Goal: Task Accomplishment & Management: Use online tool/utility

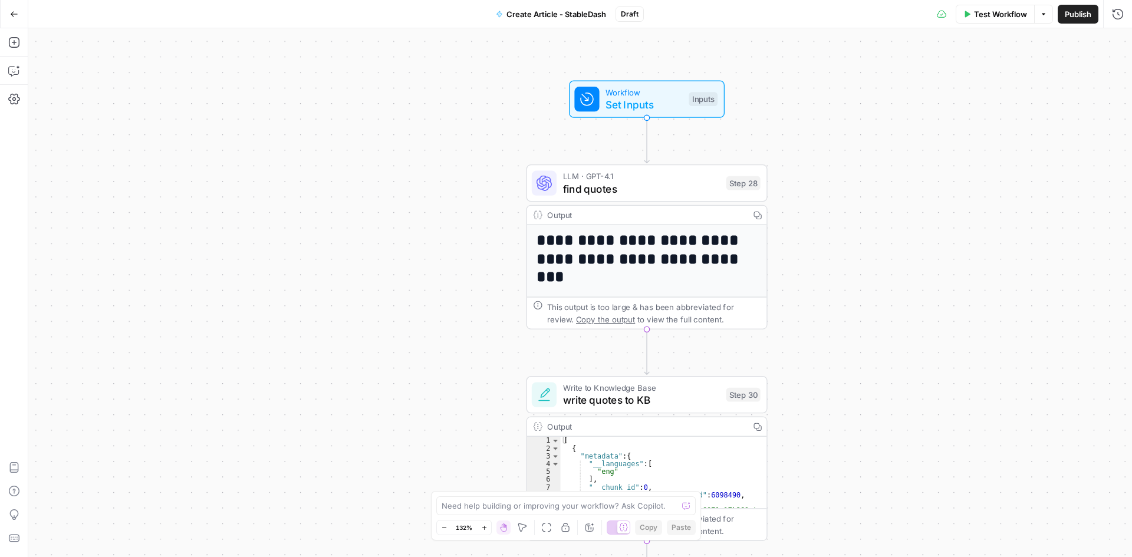
scroll to position [232, 0]
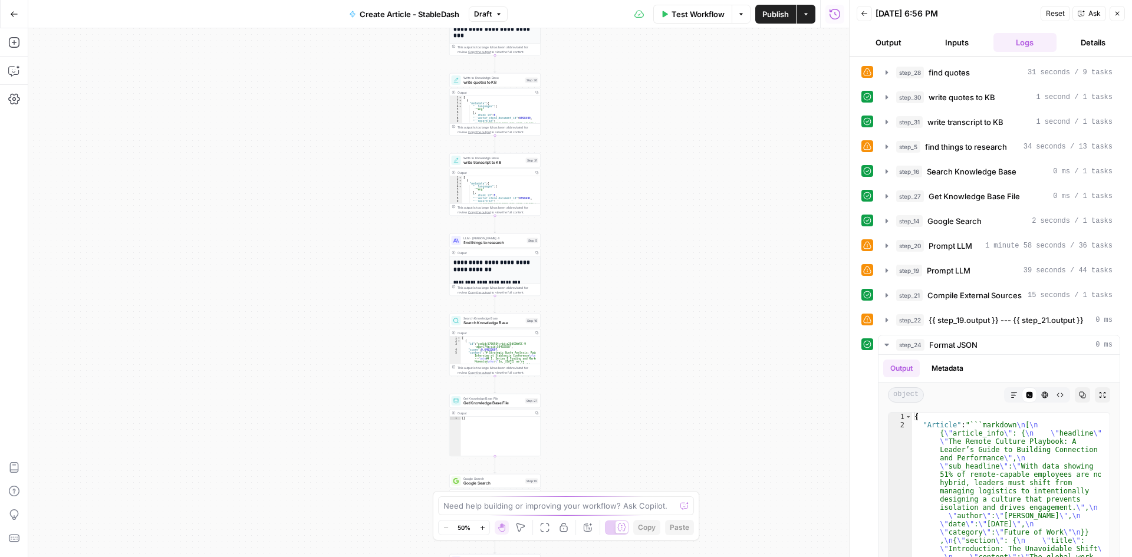
drag, startPoint x: 568, startPoint y: 107, endPoint x: 633, endPoint y: 316, distance: 219.1
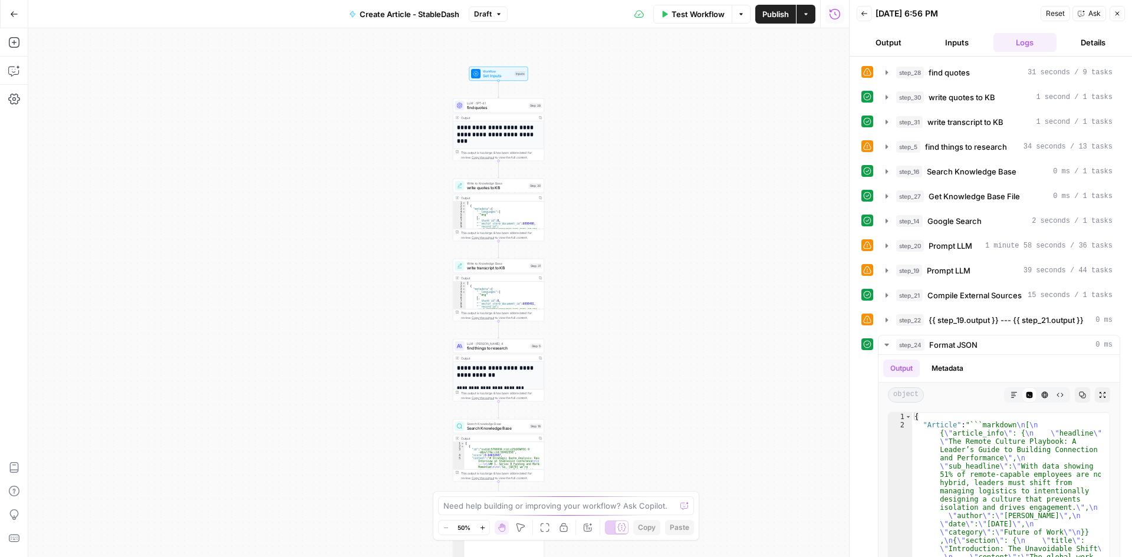
drag, startPoint x: 610, startPoint y: 180, endPoint x: 613, endPoint y: 413, distance: 232.3
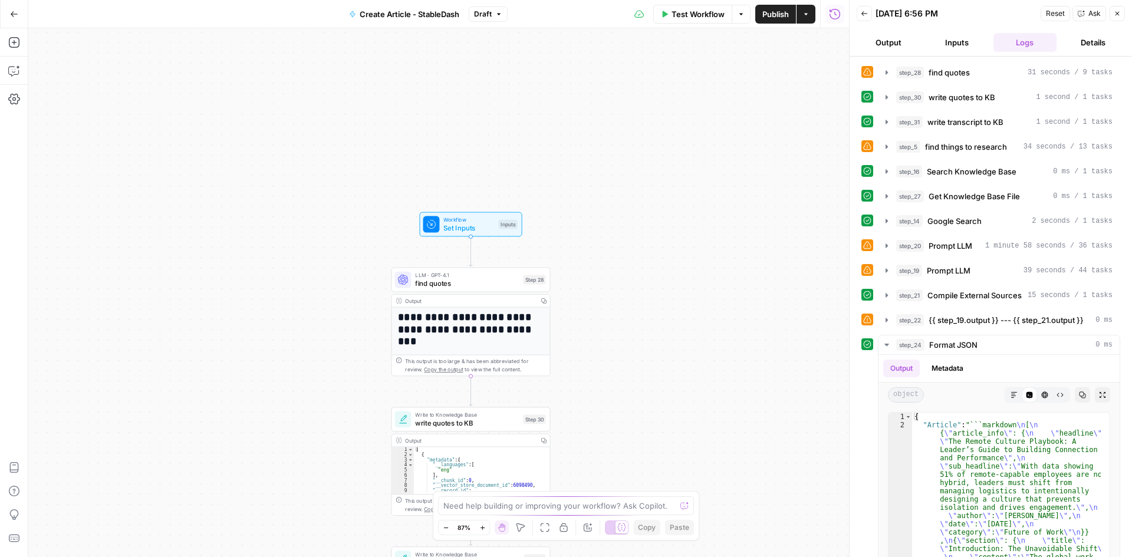
click at [956, 41] on button "Inputs" at bounding box center [957, 42] width 64 height 19
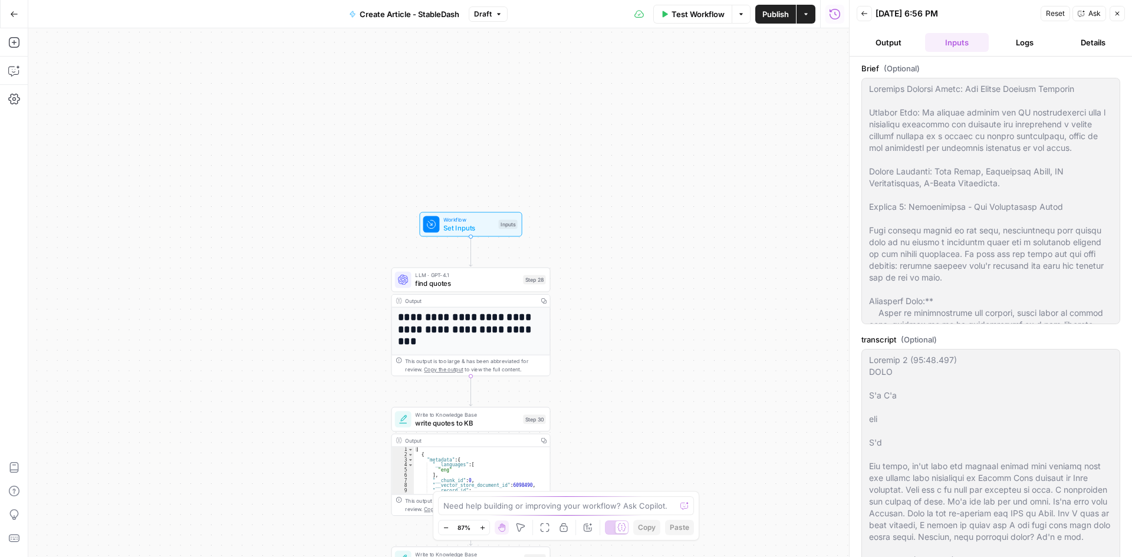
type input "Stabledash"
click at [1052, 42] on button "Logs" at bounding box center [1025, 42] width 64 height 19
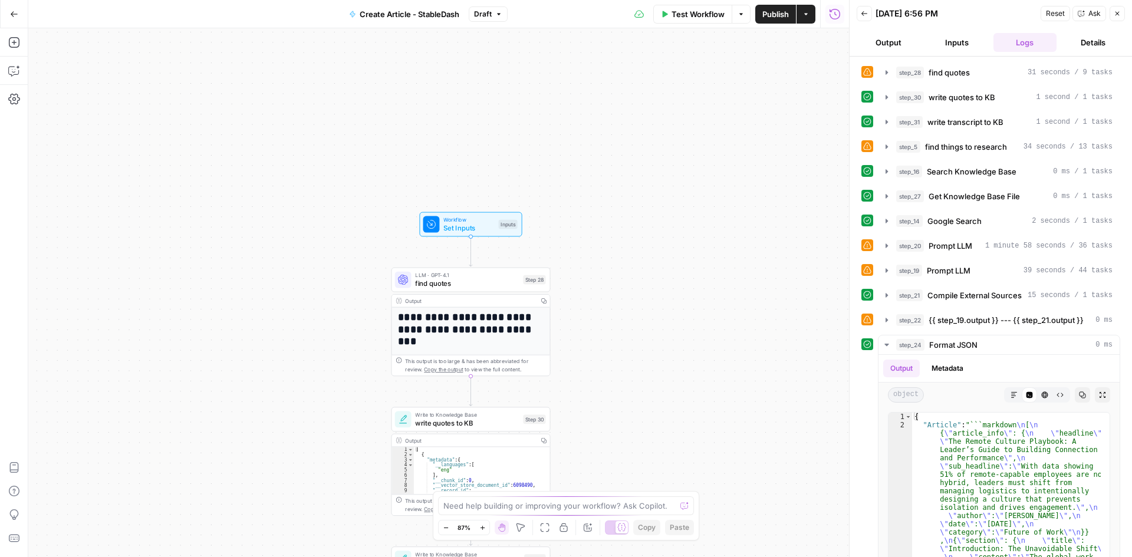
click at [885, 41] on button "Output" at bounding box center [889, 42] width 64 height 19
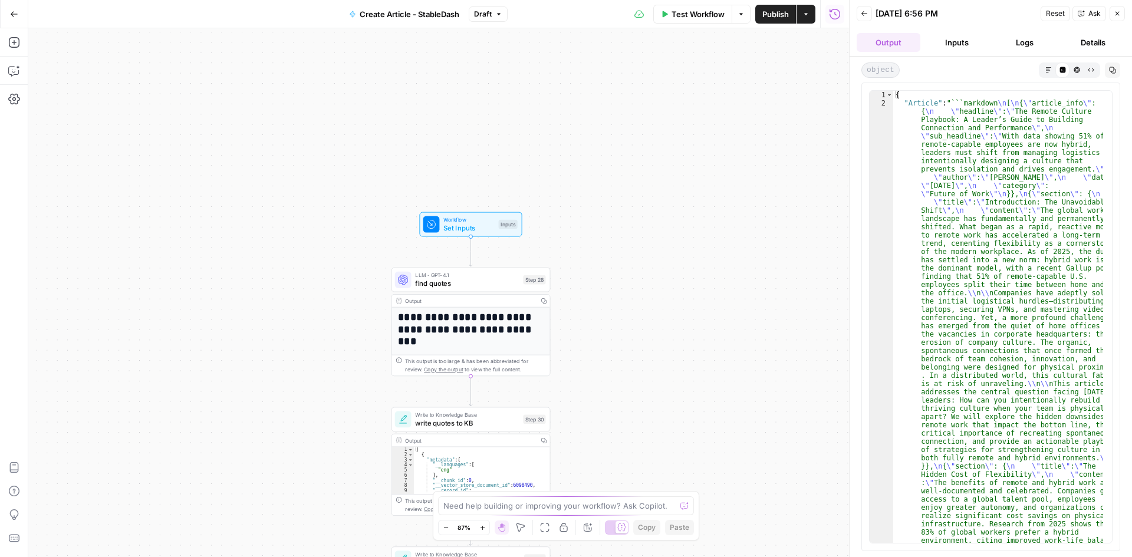
click at [864, 6] on button "Back" at bounding box center [864, 13] width 15 height 15
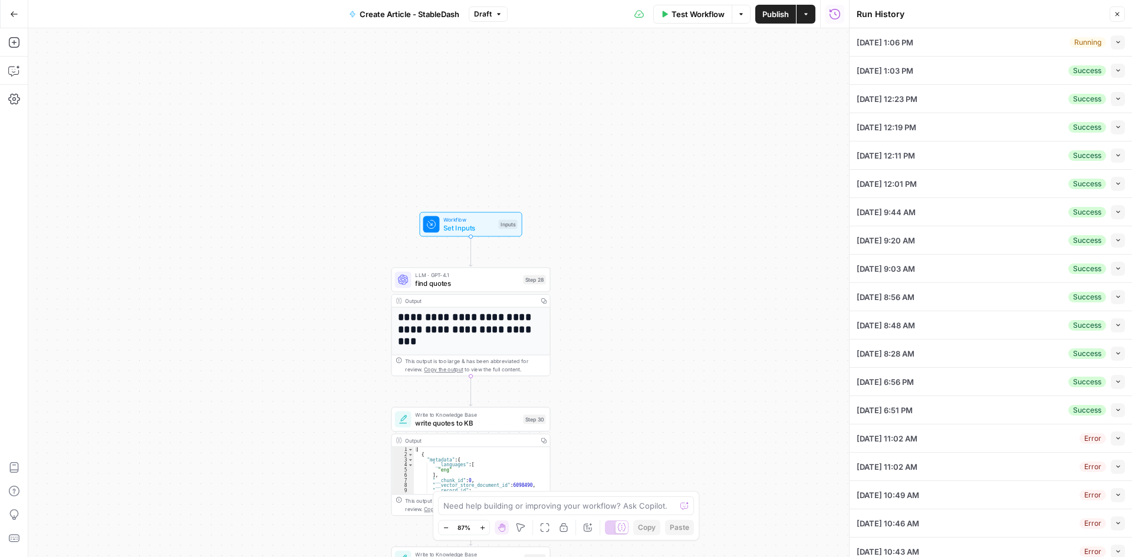
click at [985, 41] on div "[DATE] 1:06 PM Running Collapse" at bounding box center [991, 42] width 268 height 28
click at [1115, 44] on icon "button" at bounding box center [1118, 42] width 6 height 6
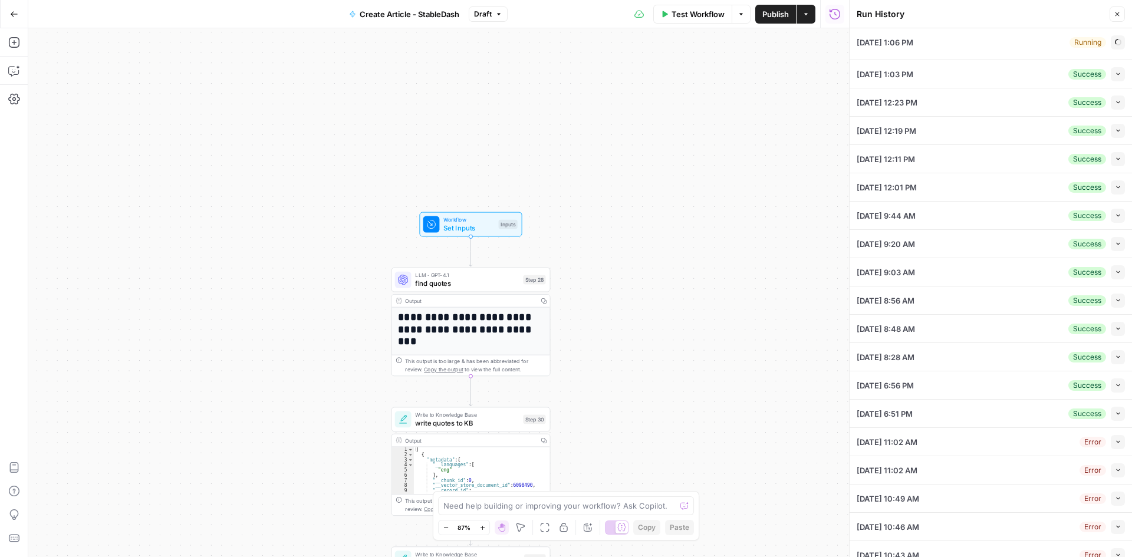
type textarea "Content Brief: [Insert Compelling Title Based on Video's Core Message] Primary …"
type textarea "Speaker 1 (00:00.088) TGCO I'm I'm you I'm All right, we're here for another st…"
type textarea "Stableminded"
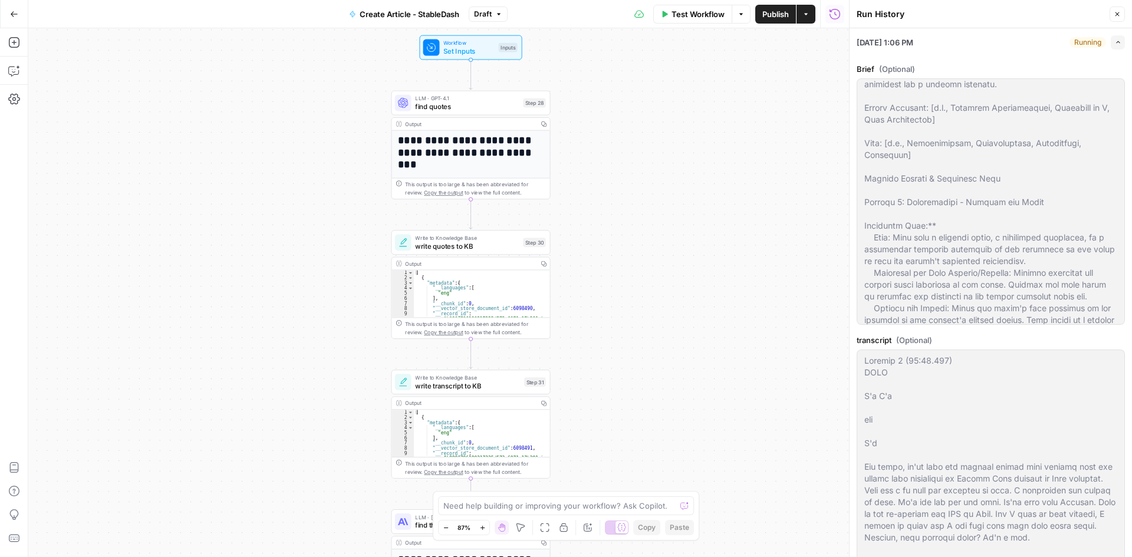
scroll to position [59, 0]
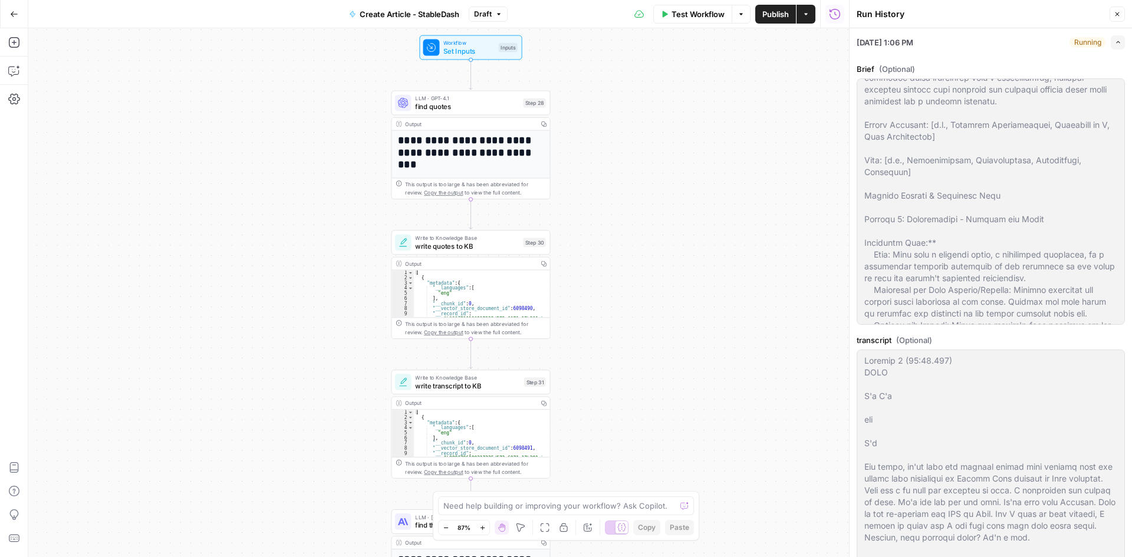
click at [1115, 40] on icon "button" at bounding box center [1118, 42] width 6 height 6
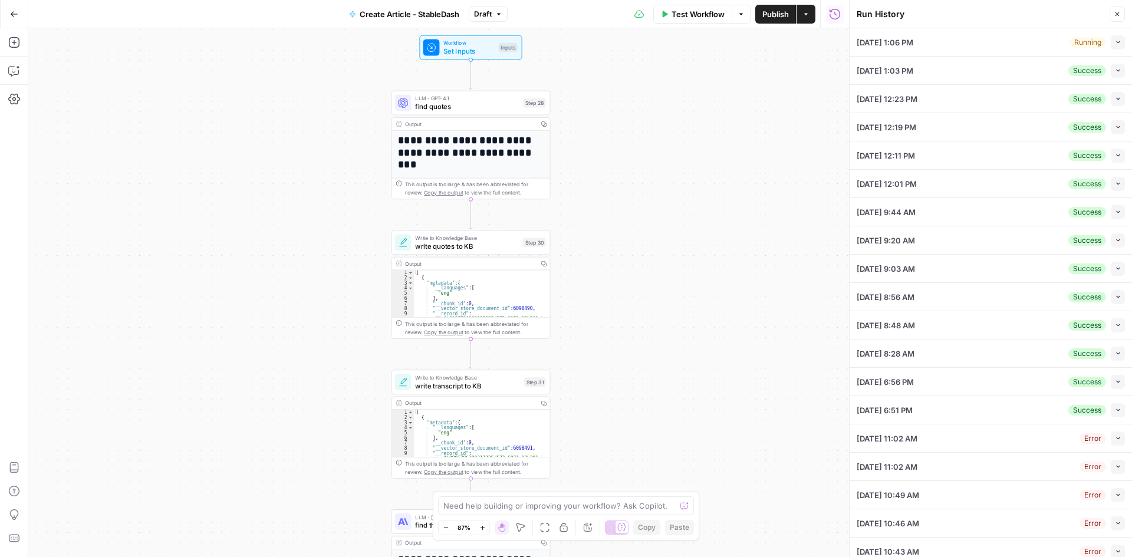
click at [1115, 41] on icon "button" at bounding box center [1118, 42] width 6 height 6
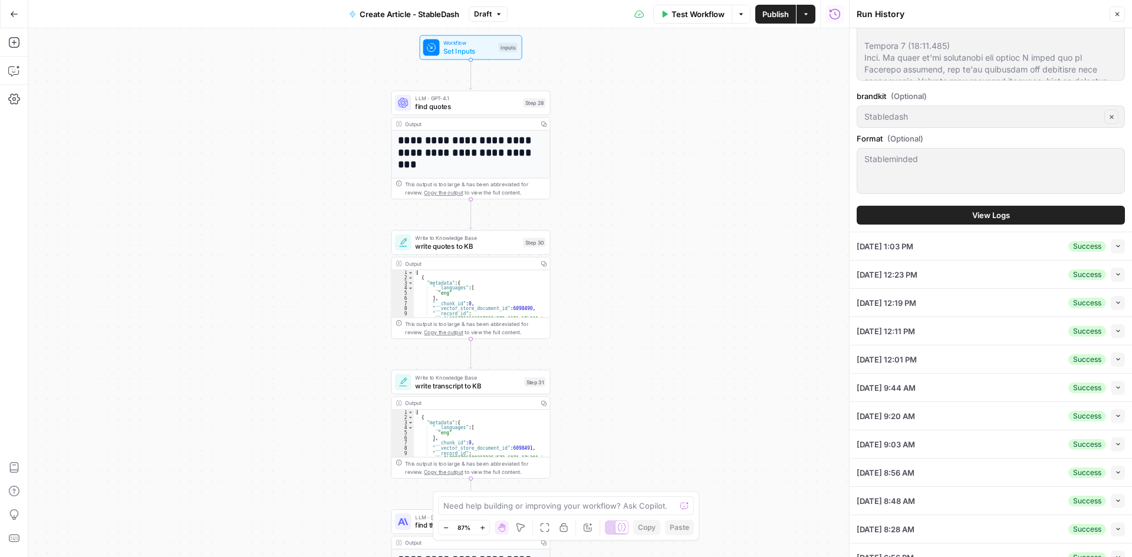
scroll to position [486, 0]
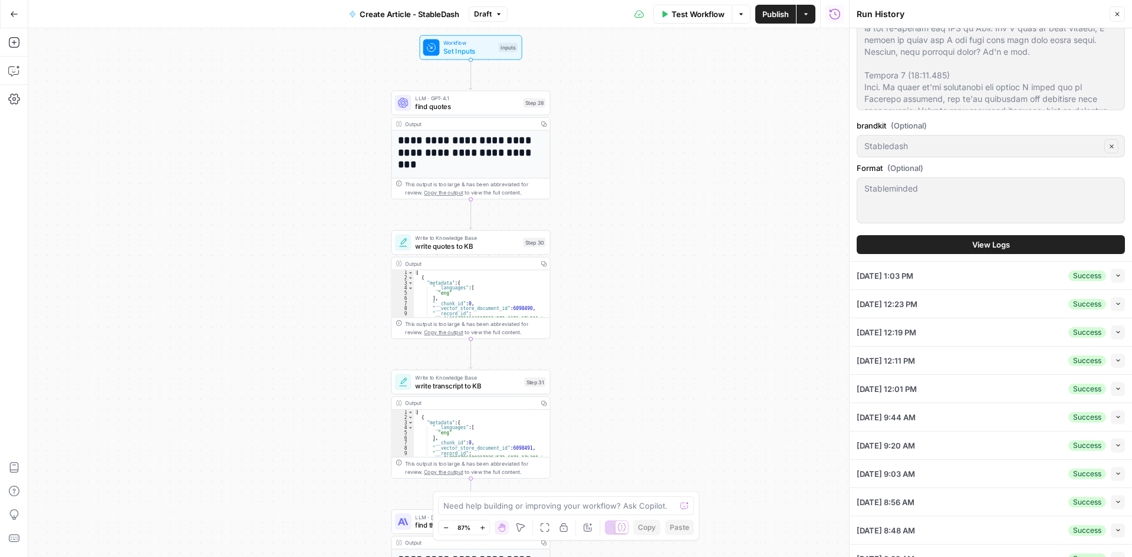
click at [1111, 280] on button "Collapse" at bounding box center [1118, 276] width 14 height 14
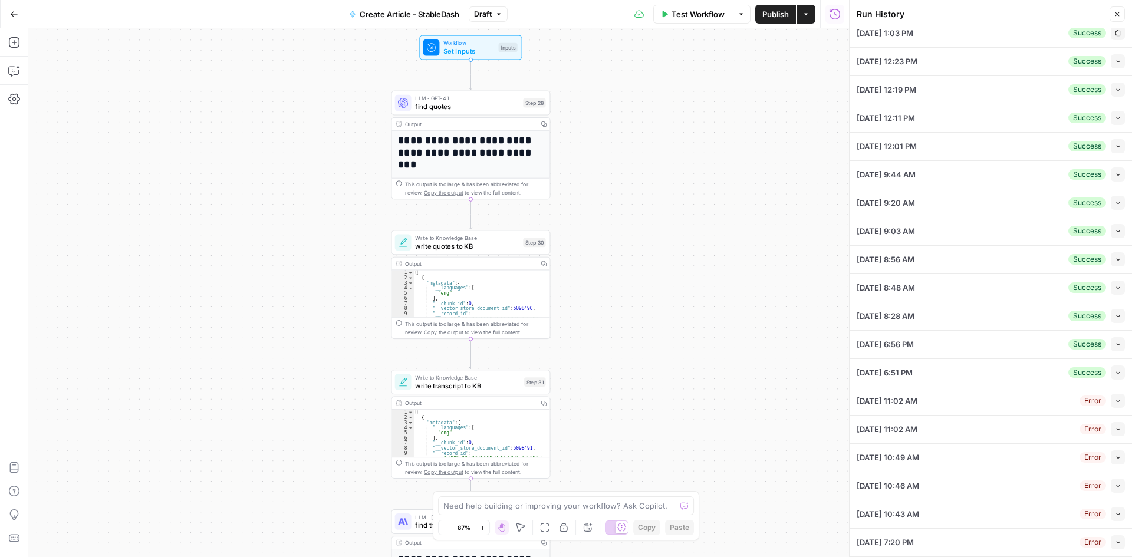
type input "Stabledash"
type textarea "Please provide the video transcript. Once you provide the transcript, I will ge…"
type textarea "Speaker 1 (00:00.088) TGCO I'm I'm you I'm All right, we're here for another st…"
type textarea "Stableminded"
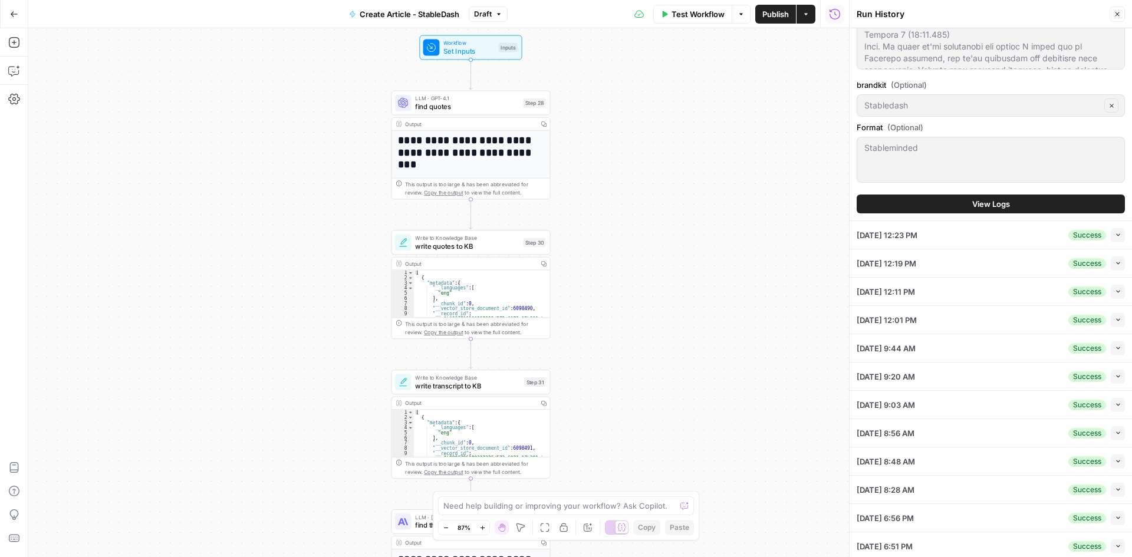
scroll to position [509, 0]
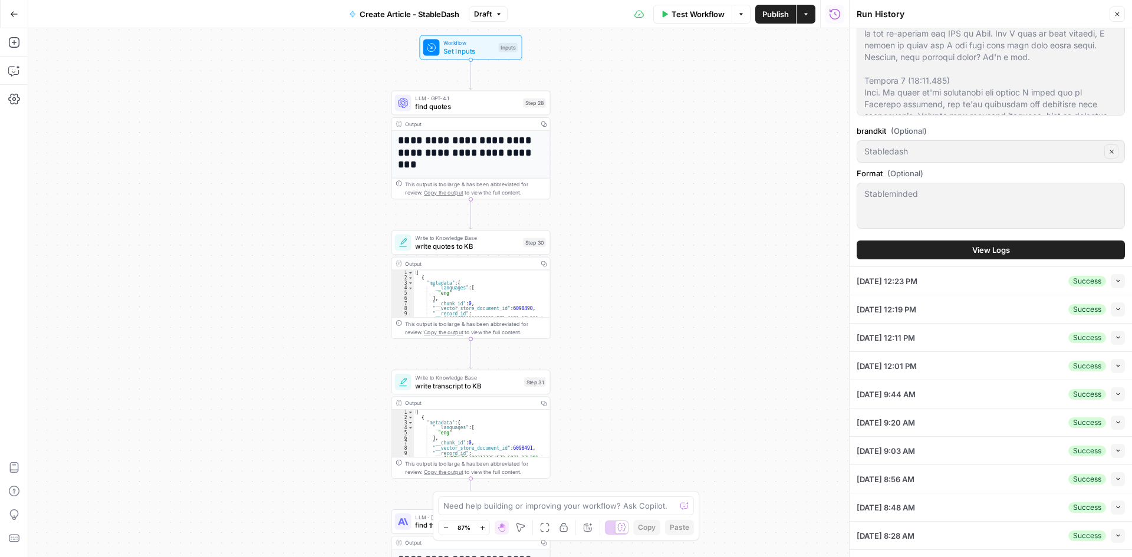
click at [1032, 253] on button "View Logs" at bounding box center [991, 250] width 268 height 19
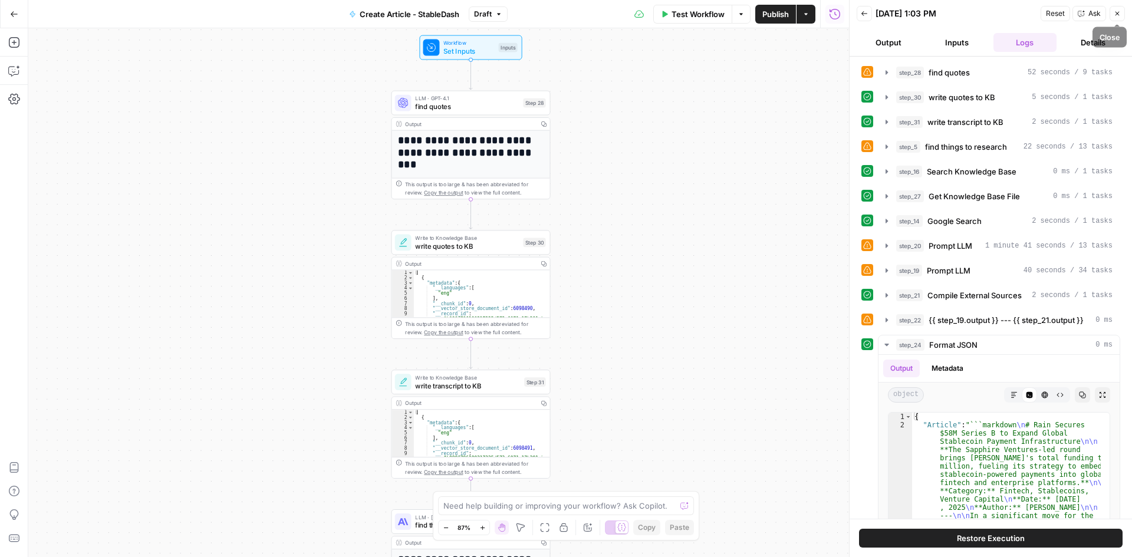
click at [1123, 18] on button "Close" at bounding box center [1117, 13] width 15 height 15
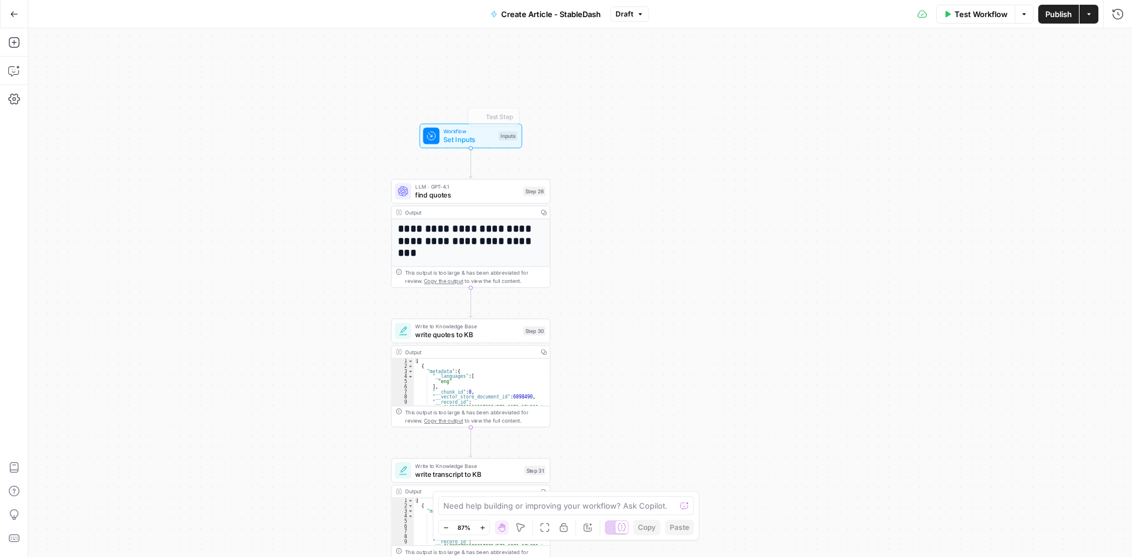
click at [461, 124] on div "Workflow Set Inputs Inputs Test Step" at bounding box center [470, 136] width 103 height 25
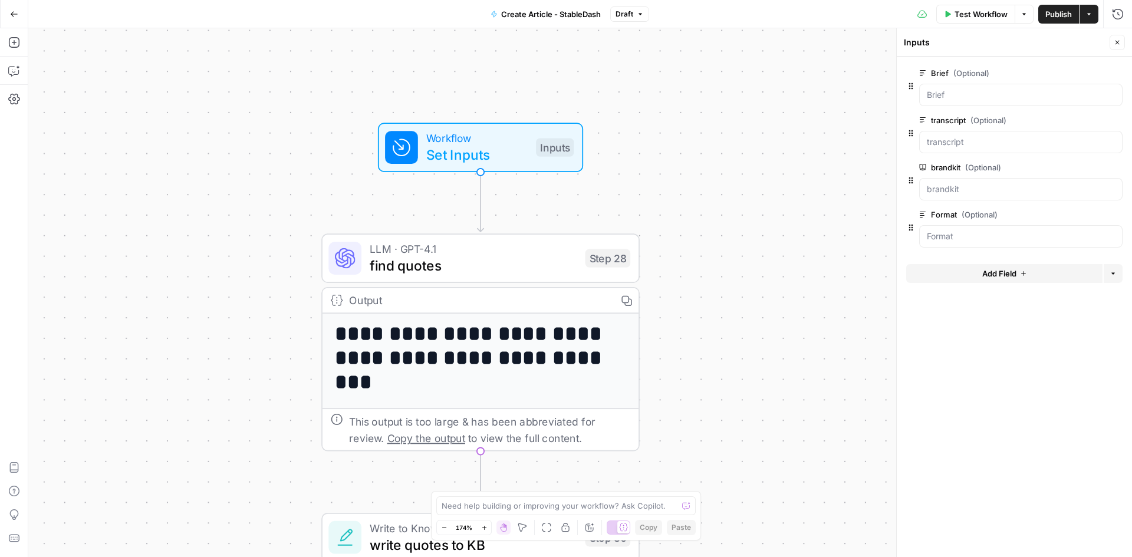
click at [1122, 41] on button "Close" at bounding box center [1117, 42] width 15 height 15
click at [474, 146] on span "Set Inputs" at bounding box center [476, 154] width 101 height 21
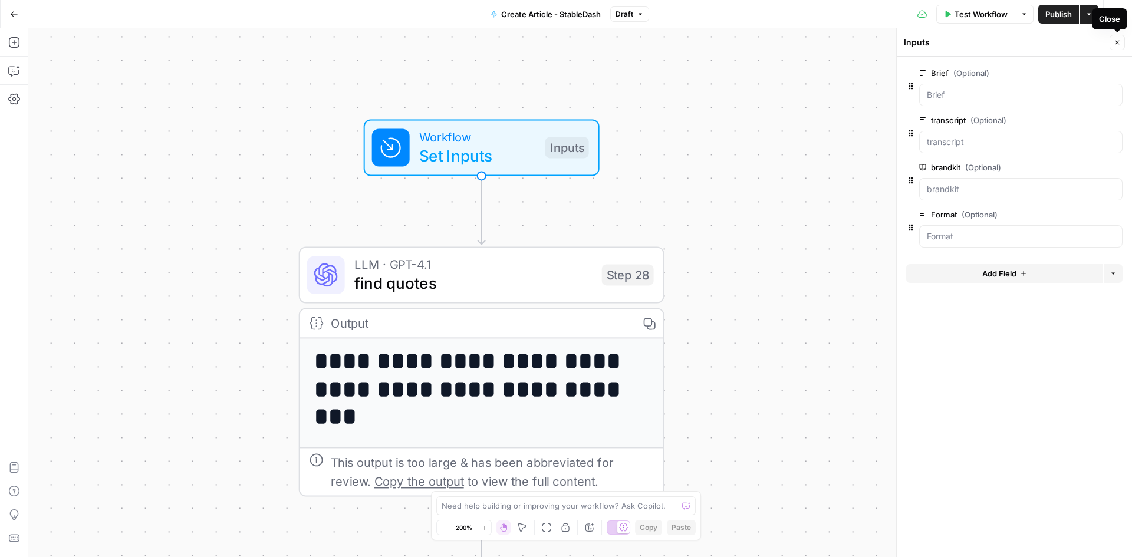
click at [1112, 48] on button "Close" at bounding box center [1117, 42] width 15 height 15
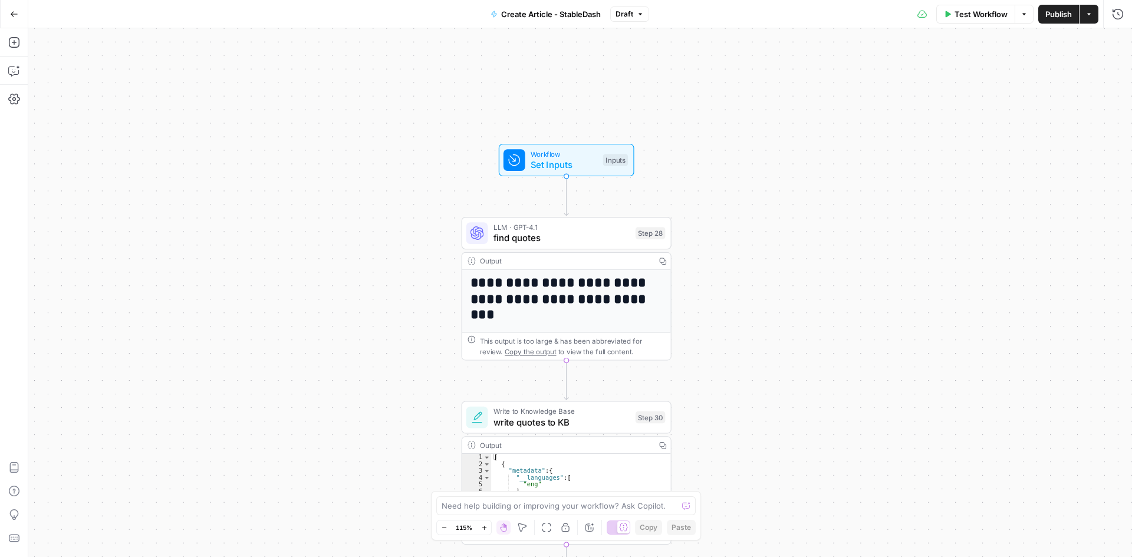
click at [541, 168] on span "Set Inputs" at bounding box center [564, 165] width 67 height 14
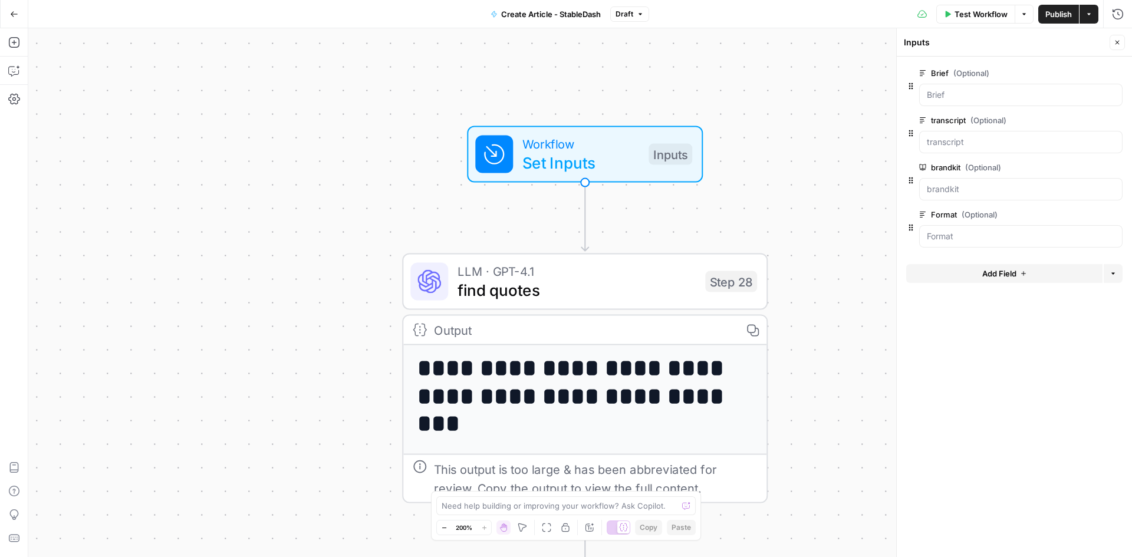
click at [1116, 40] on icon "button" at bounding box center [1117, 42] width 7 height 7
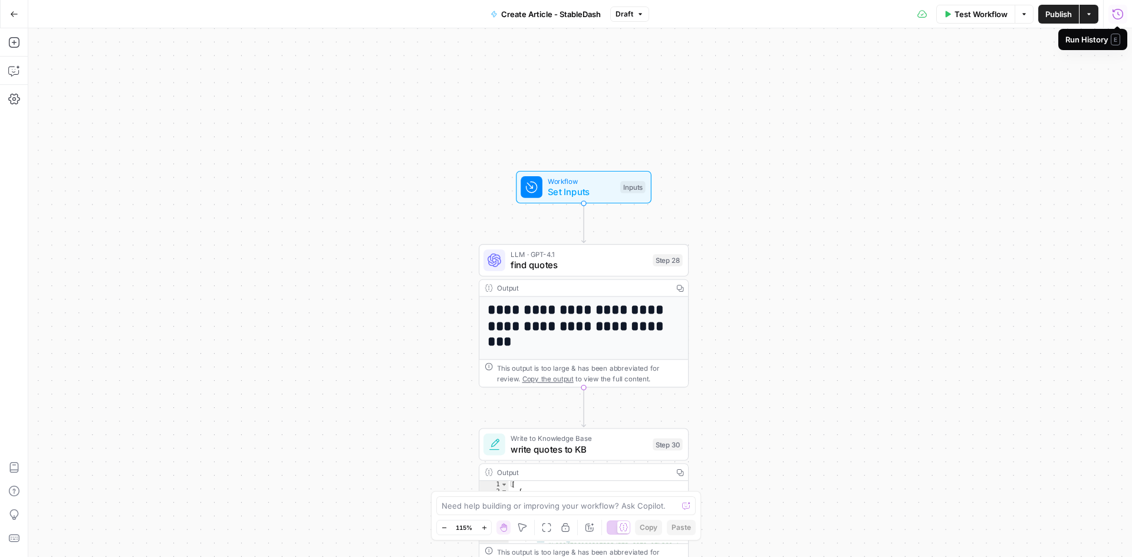
click at [1118, 19] on icon "button" at bounding box center [1117, 13] width 11 height 11
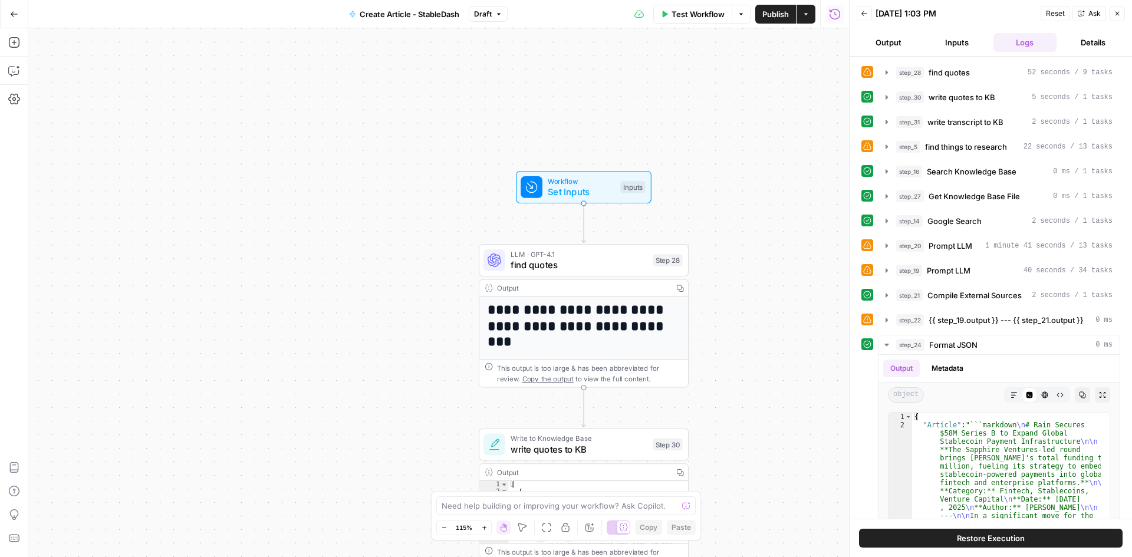
click at [893, 42] on button "Output" at bounding box center [889, 42] width 64 height 19
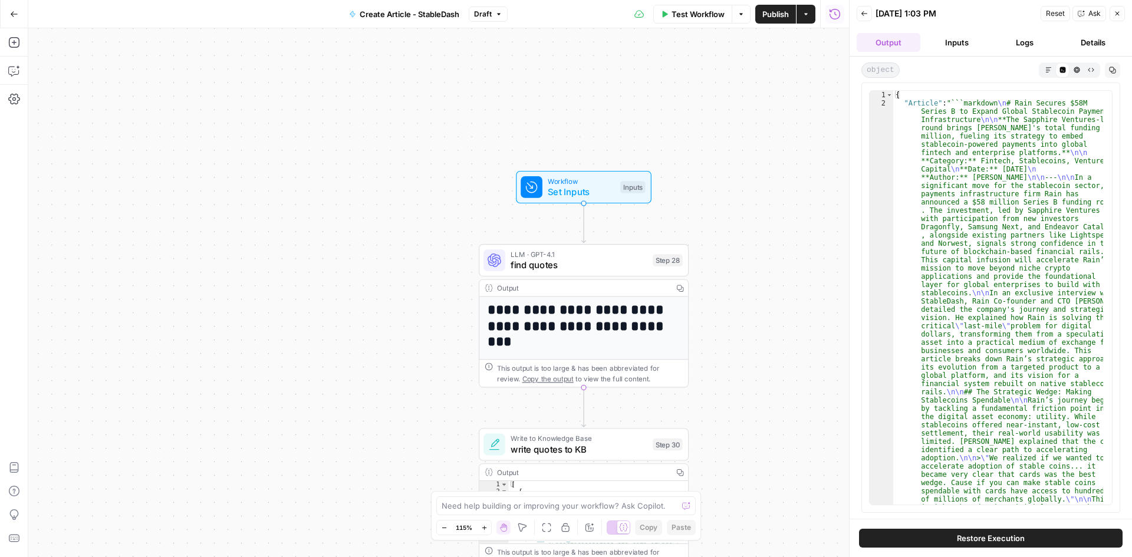
click at [944, 40] on button "Inputs" at bounding box center [957, 42] width 64 height 19
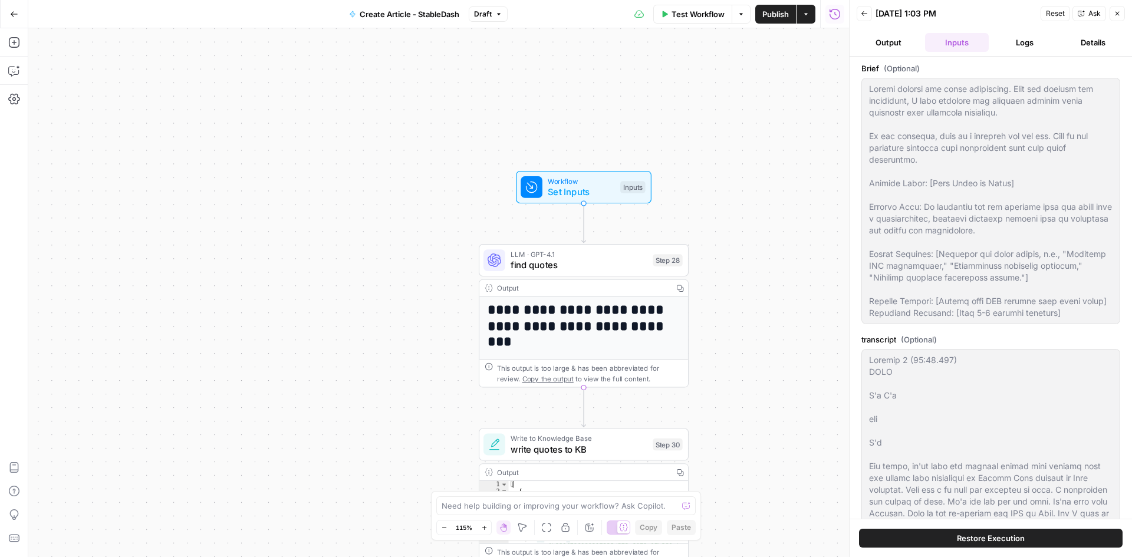
click at [870, 12] on button "Back" at bounding box center [864, 13] width 15 height 15
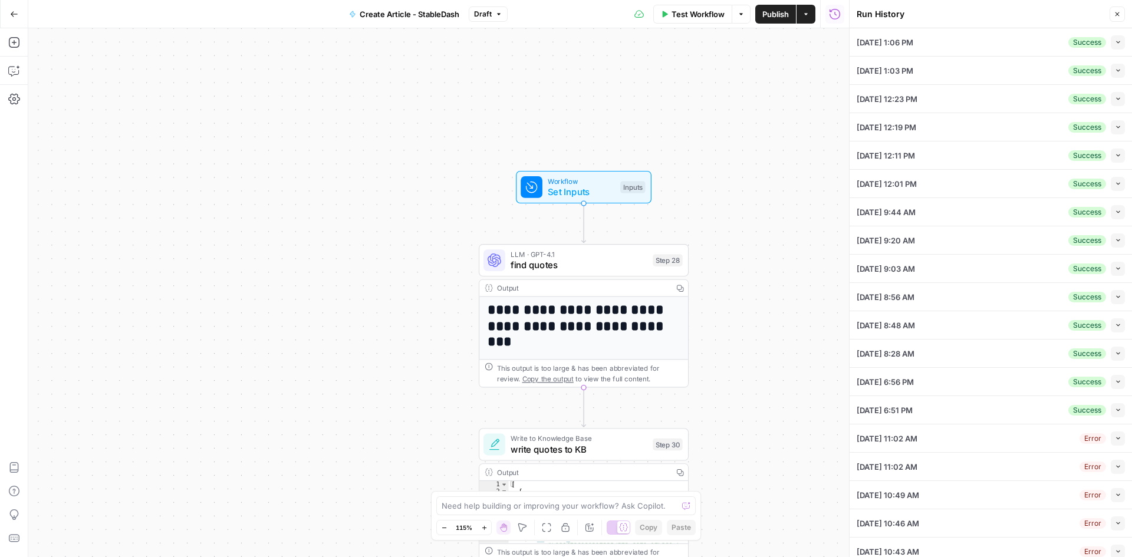
click at [944, 41] on div "[DATE] 1:06 PM Success Collapse" at bounding box center [991, 42] width 268 height 28
click at [1111, 45] on button "Collapse" at bounding box center [1118, 42] width 14 height 14
